Goal: Transaction & Acquisition: Purchase product/service

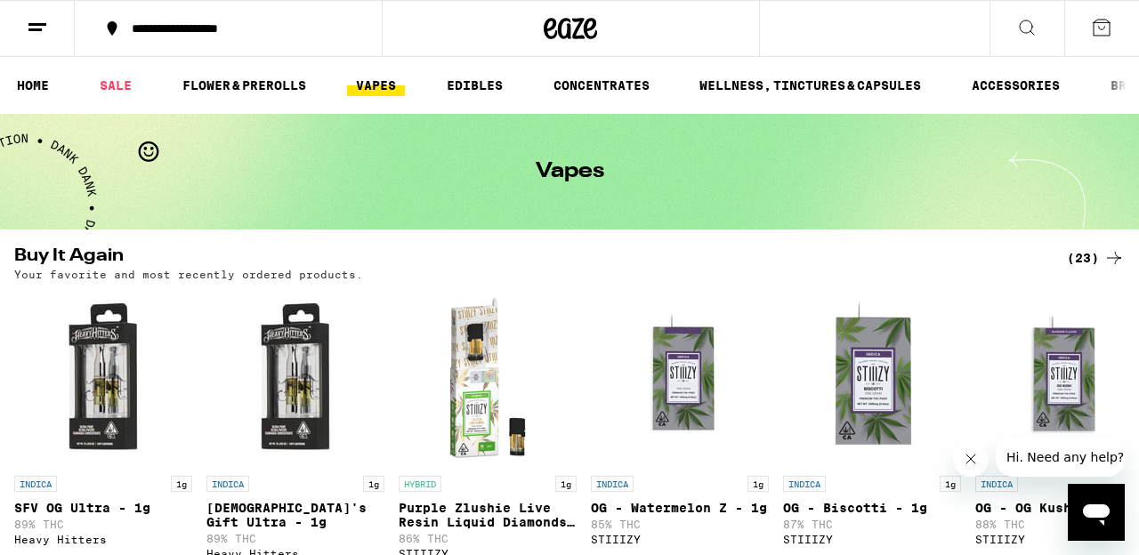
click at [379, 85] on link "VAPES" at bounding box center [376, 85] width 58 height 21
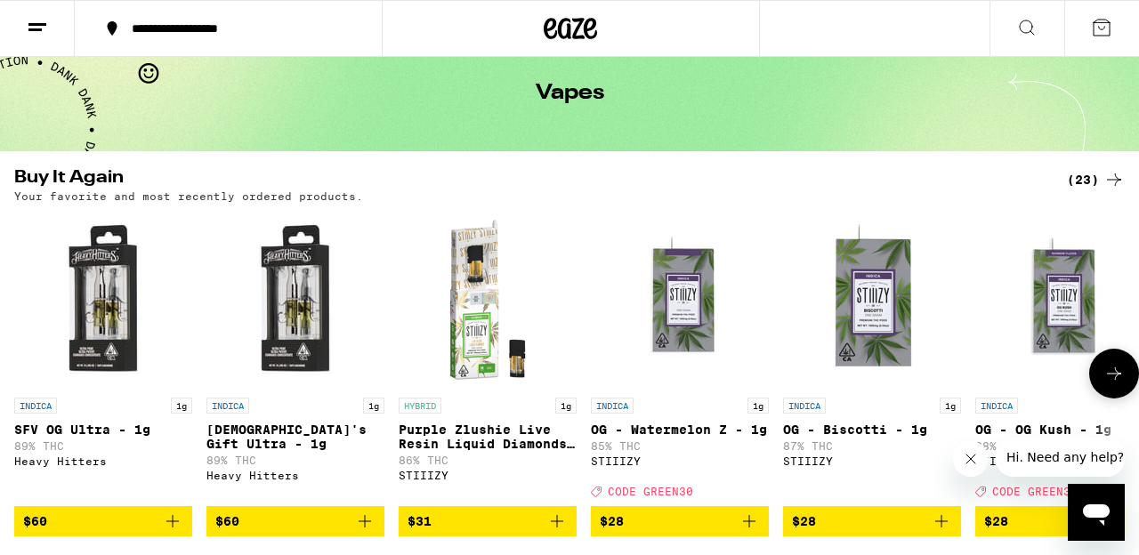
scroll to position [82, 0]
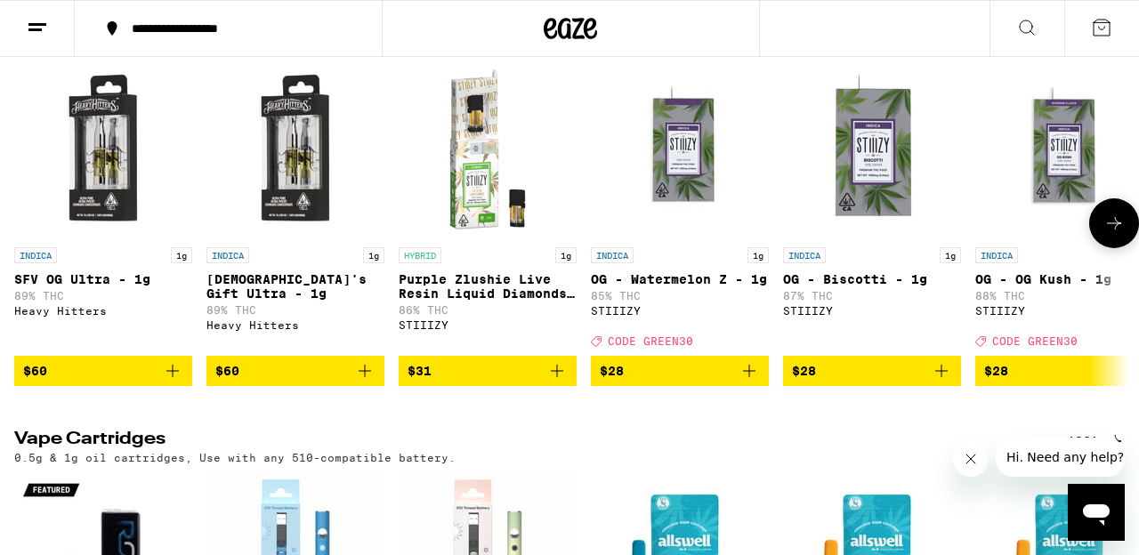
scroll to position [230, 0]
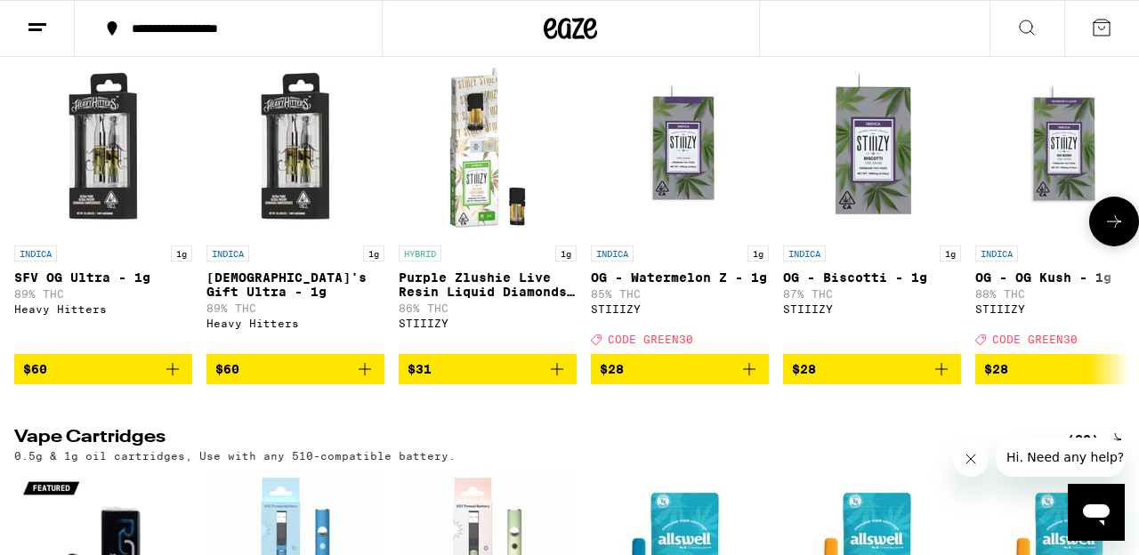
click at [286, 380] on span "$60" at bounding box center [295, 368] width 160 height 21
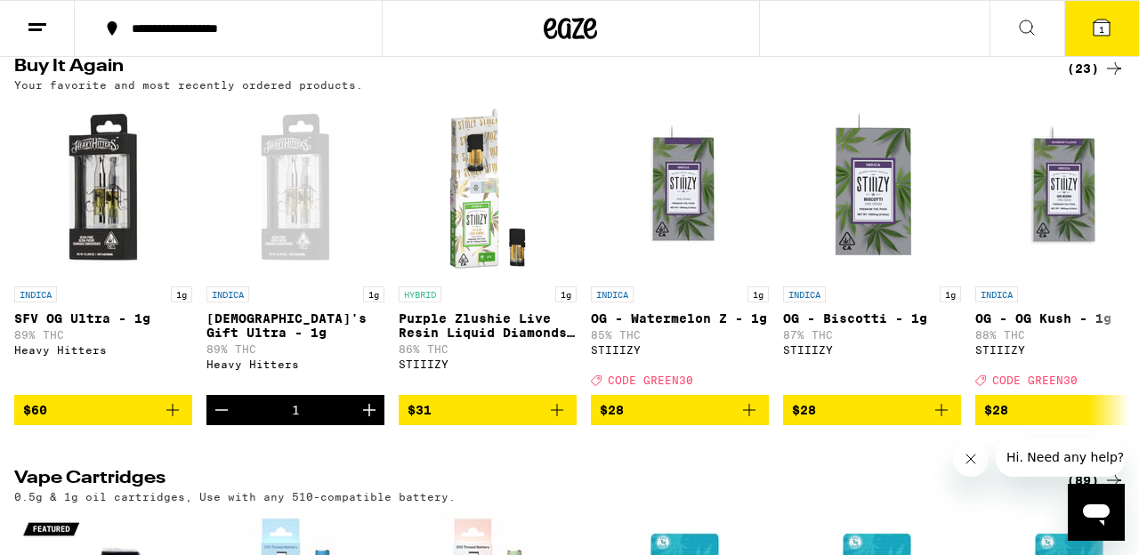
scroll to position [187, 0]
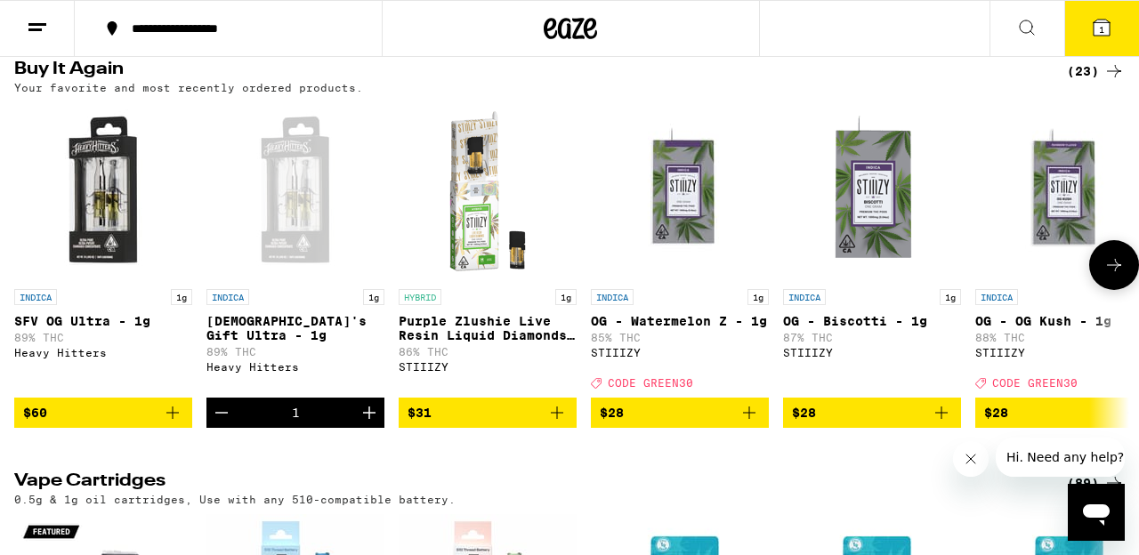
click at [83, 423] on span "$60" at bounding box center [103, 412] width 160 height 21
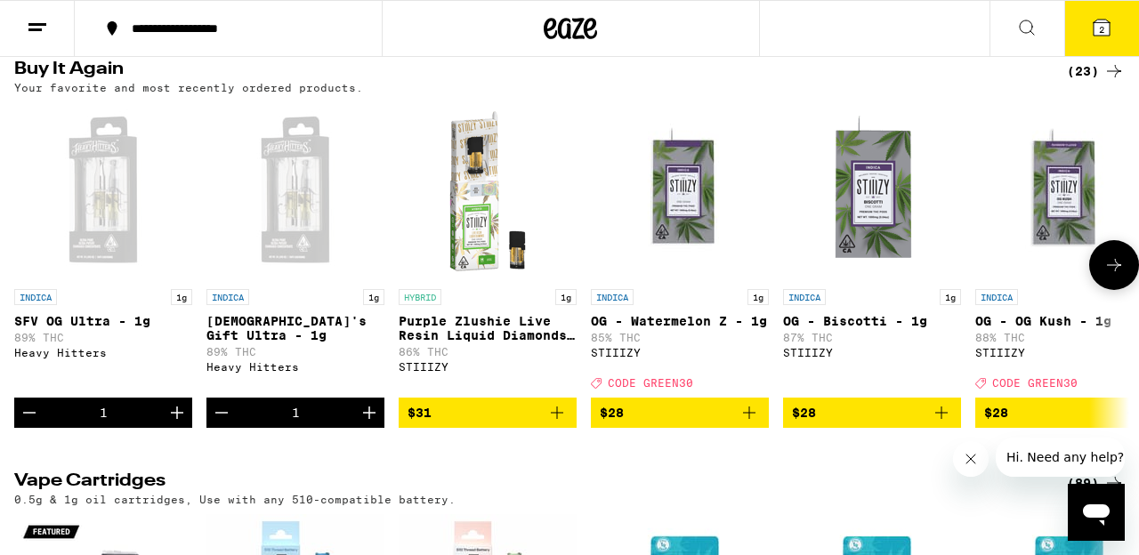
click at [1104, 274] on icon at bounding box center [1113, 264] width 21 height 21
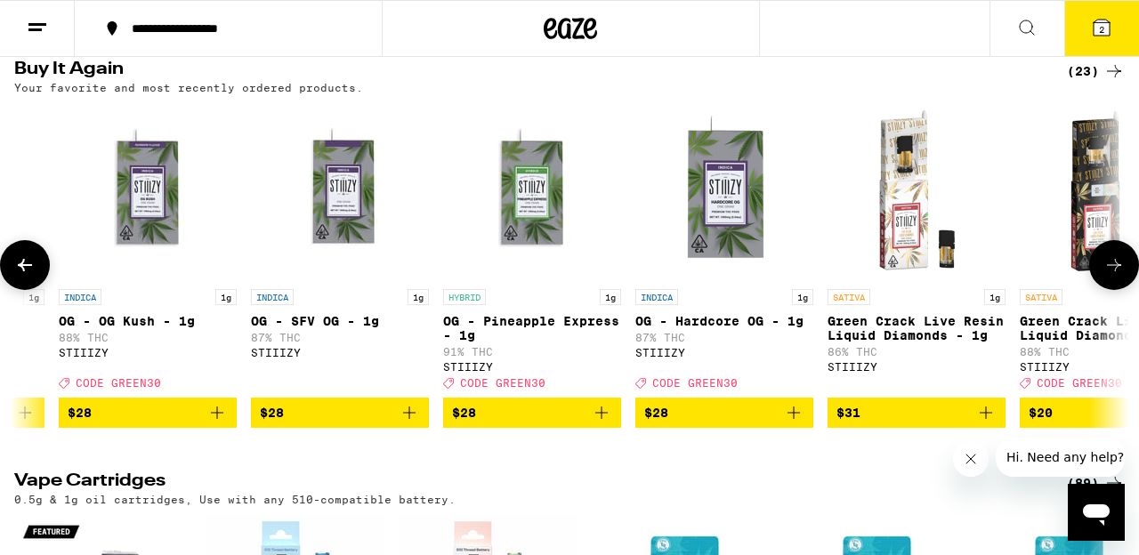
click at [498, 322] on p "OG - Pineapple Express - 1g" at bounding box center [532, 328] width 178 height 28
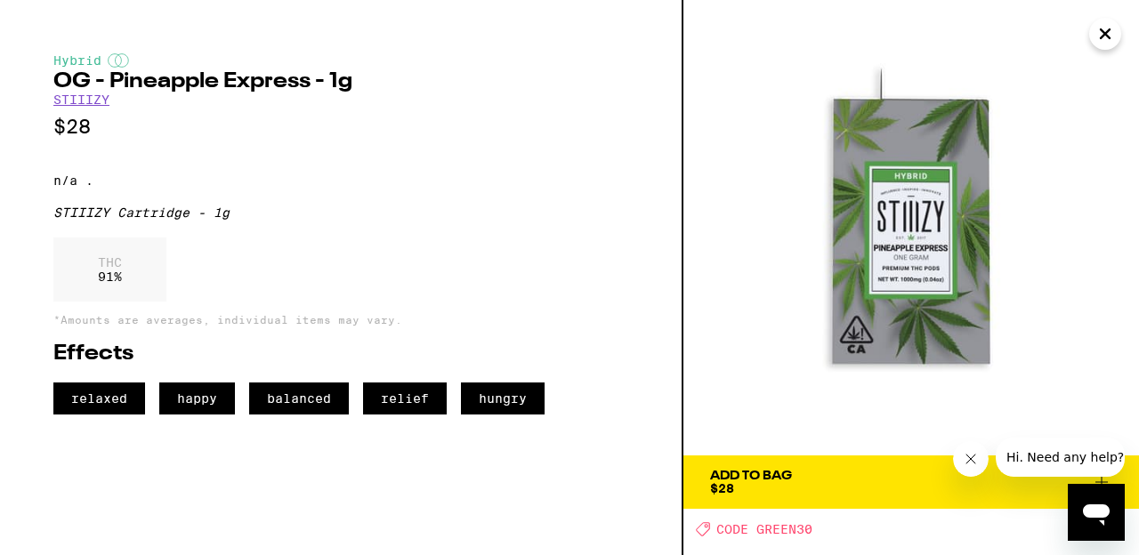
click at [788, 483] on div "Add To Bag $28" at bounding box center [751, 482] width 82 height 25
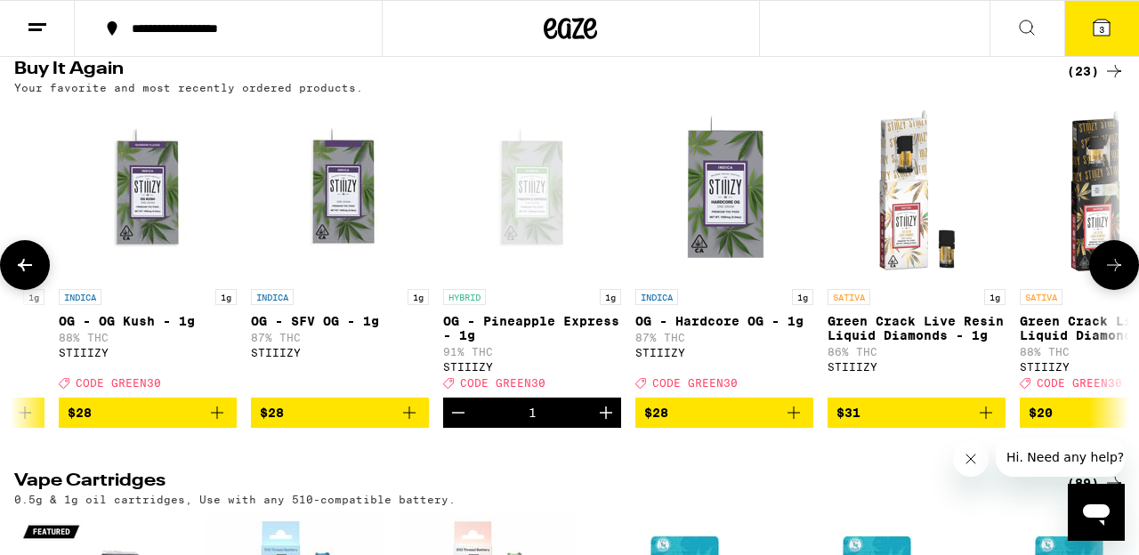
click at [1110, 271] on icon at bounding box center [1113, 264] width 21 height 21
